Goal: Task Accomplishment & Management: Complete application form

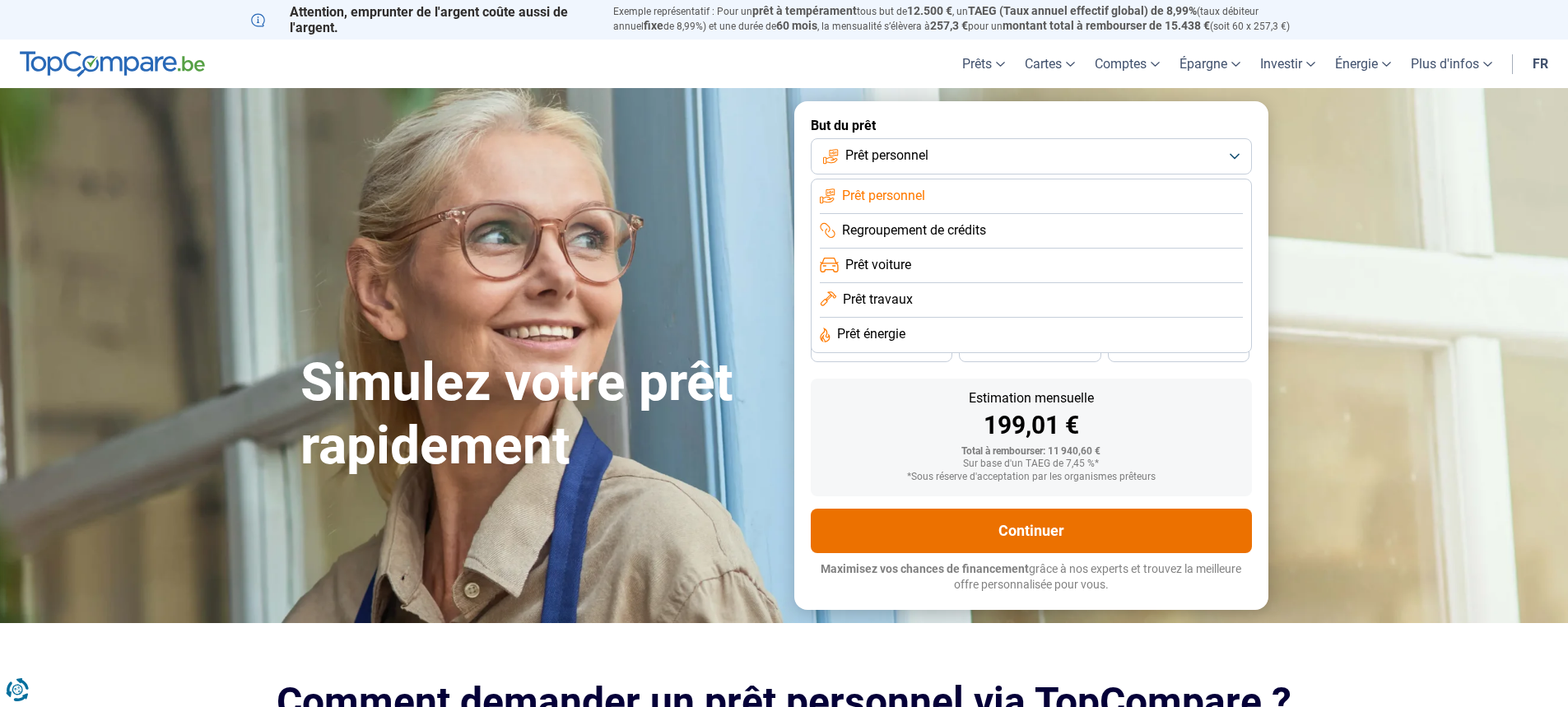
click at [1001, 522] on button "Continuer" at bounding box center [1031, 530] width 441 height 45
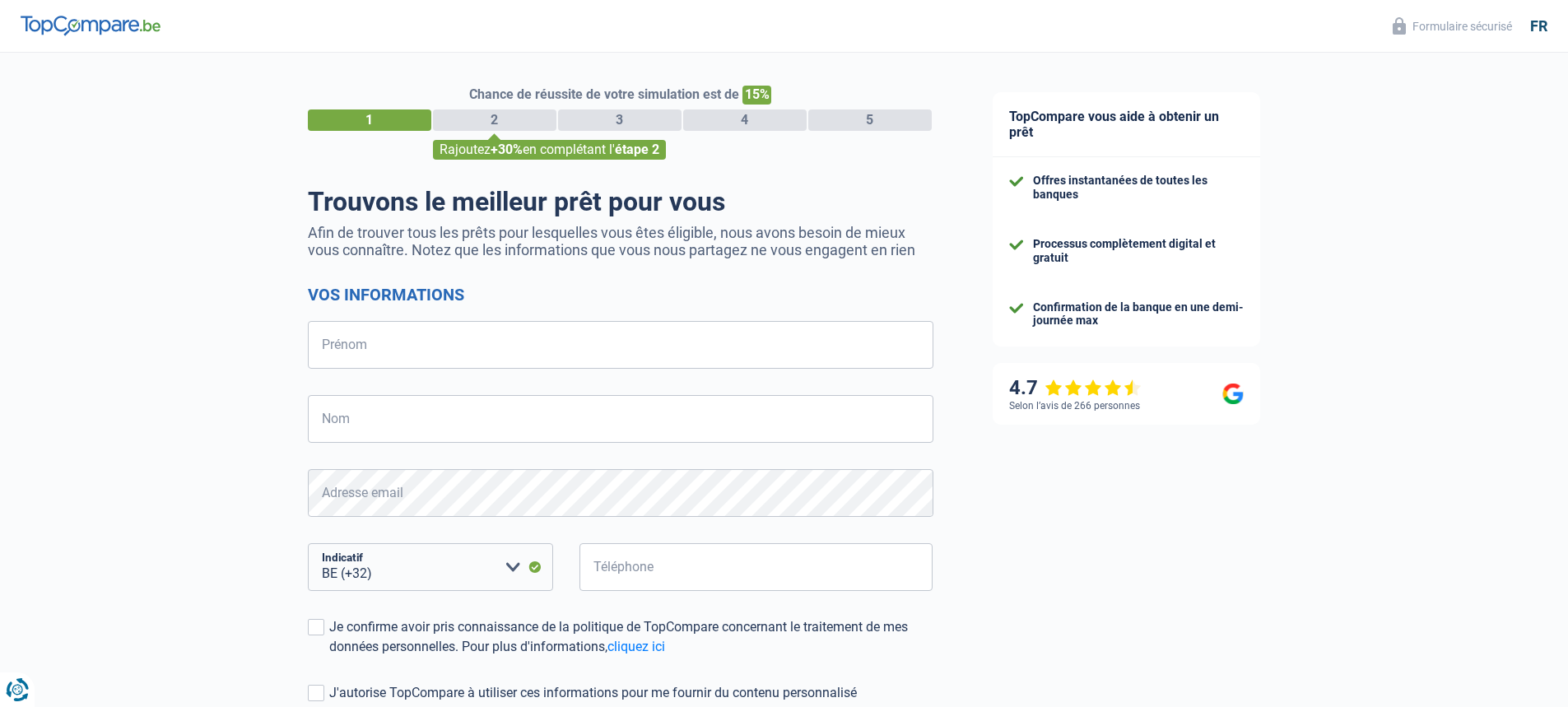
select select "32"
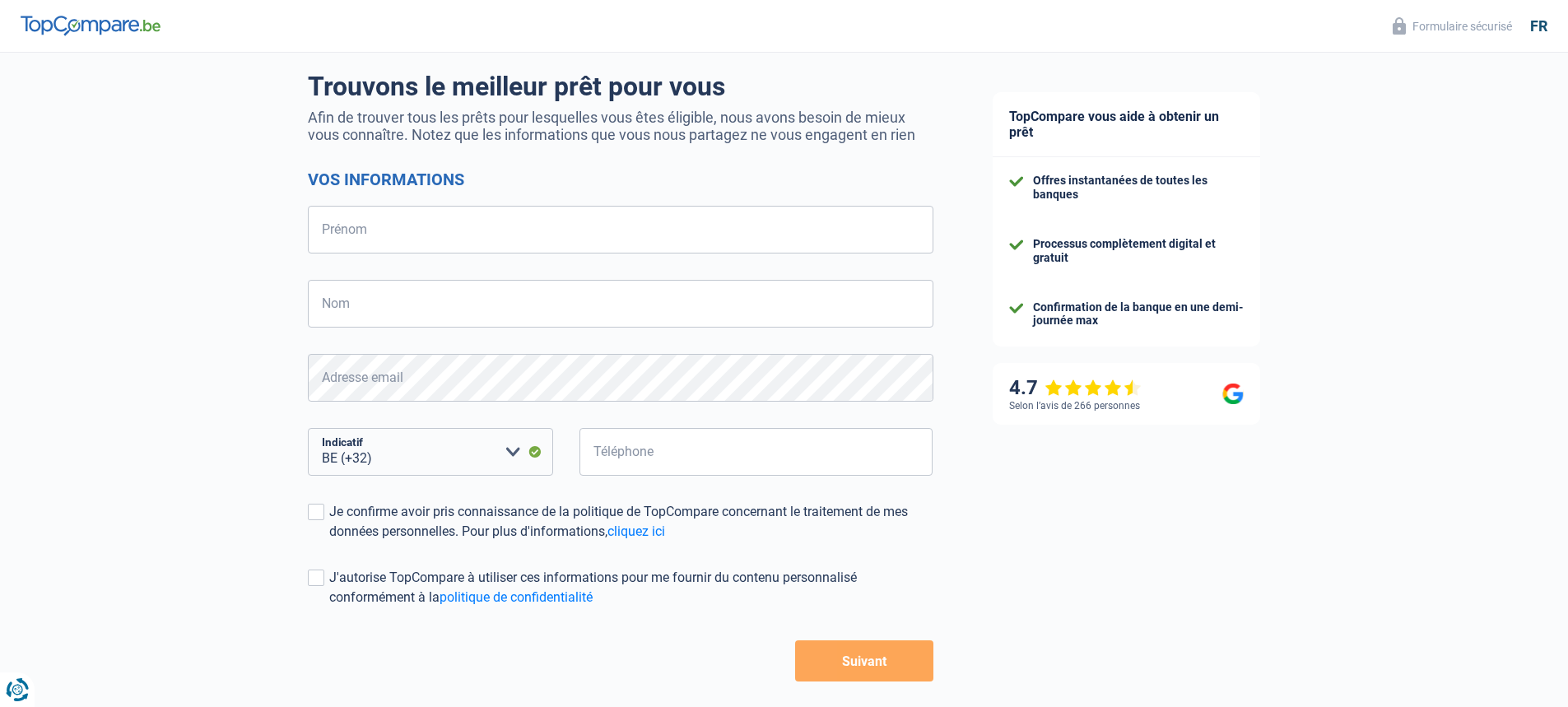
scroll to position [187, 0]
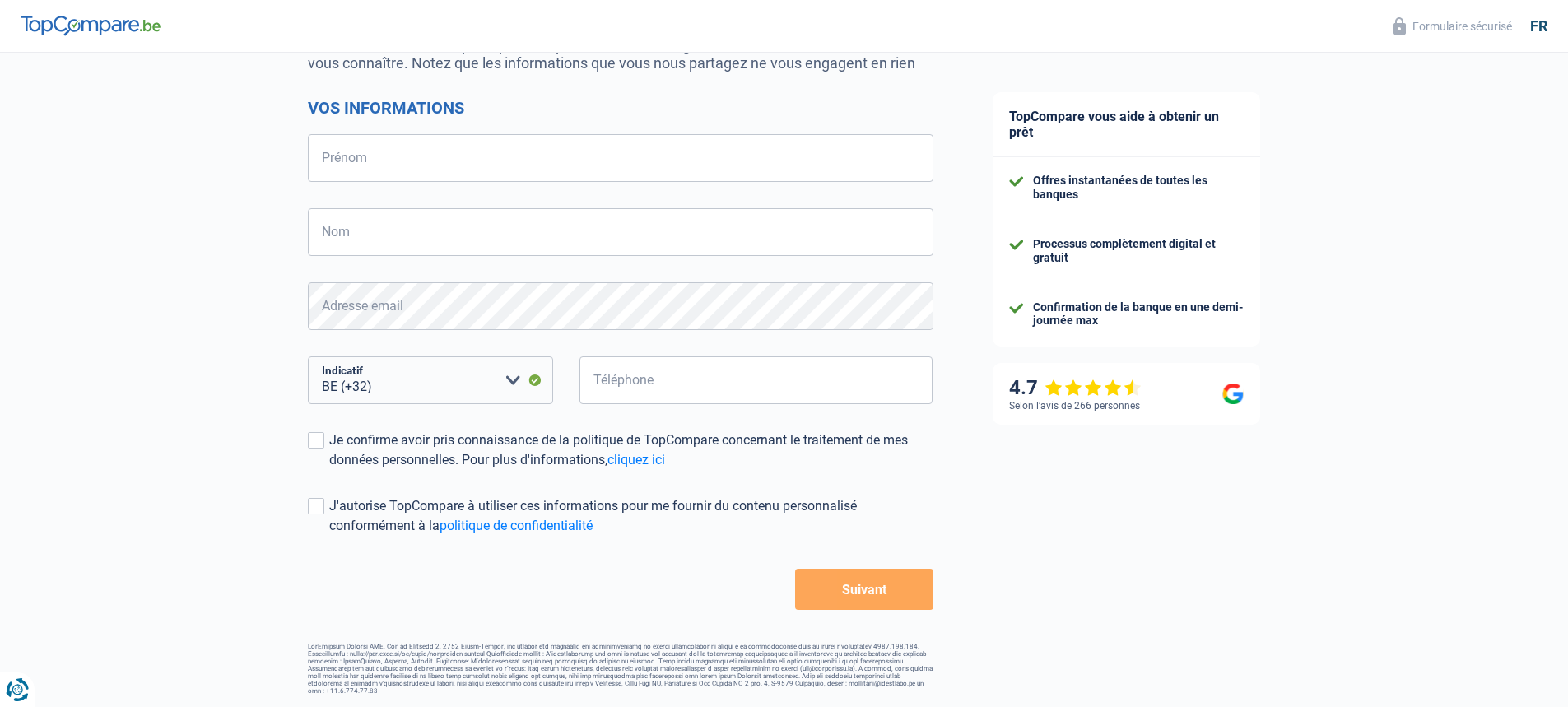
click at [848, 602] on button "Suivant" at bounding box center [864, 589] width 137 height 41
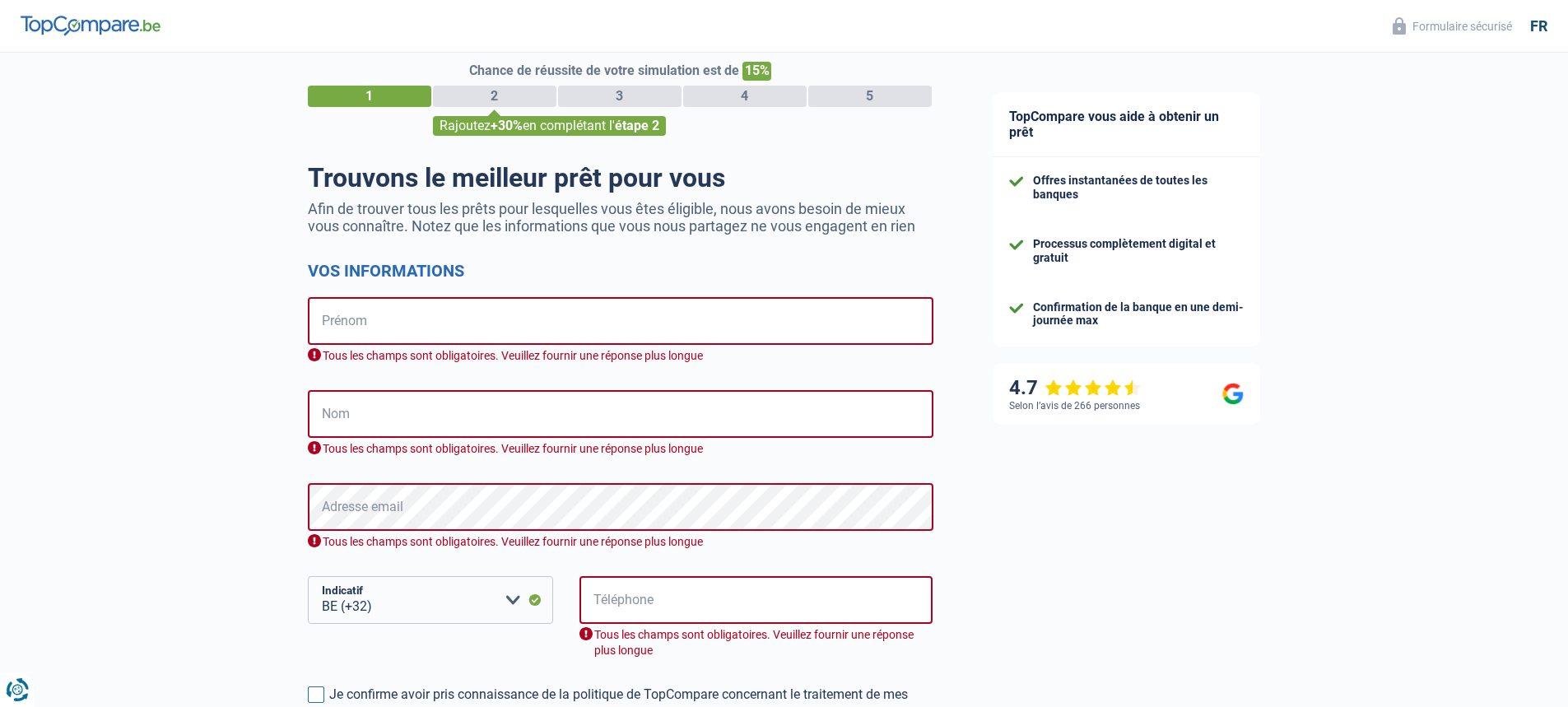
scroll to position [0, 0]
